Goal: Task Accomplishment & Management: Use online tool/utility

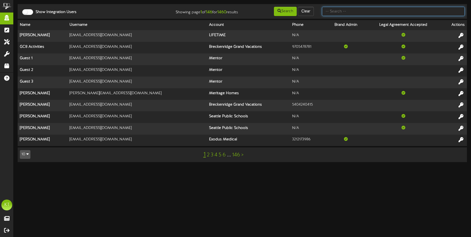
click at [342, 13] on input "text" at bounding box center [393, 11] width 143 height 9
type input "[EMAIL_ADDRESS][DOMAIN_NAME]"
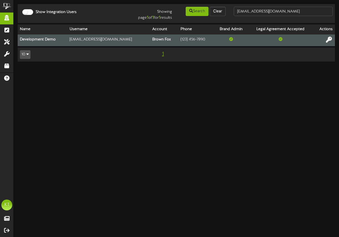
click at [326, 42] on icon at bounding box center [329, 39] width 6 height 6
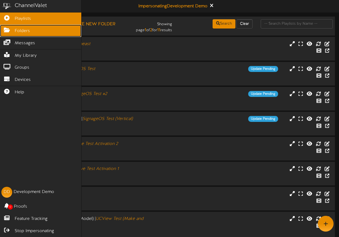
click at [14, 30] on link "Folders" at bounding box center [40, 31] width 81 height 12
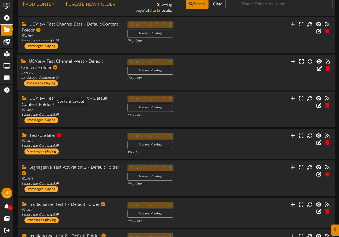
scroll to position [53, 0]
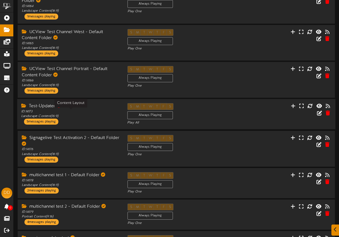
click at [89, 111] on div "ID: 14173 Landscape Content ( 16:9 )" at bounding box center [70, 113] width 98 height 9
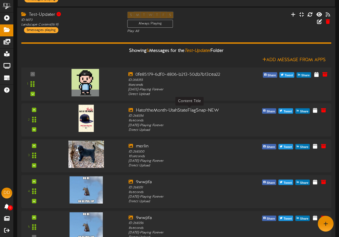
scroll to position [143, 0]
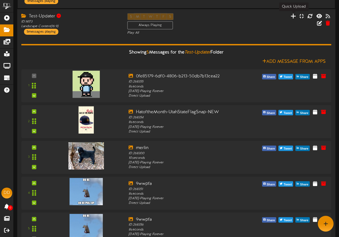
click at [293, 13] on icon at bounding box center [292, 16] width 5 height 6
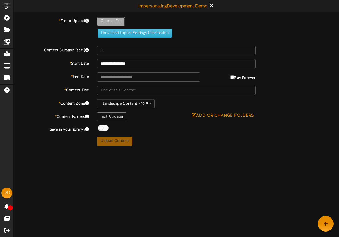
type input "**********"
type input "7a4fb97a-dbf3-4079-863e-c5f89e59d08e"
